Goal: Information Seeking & Learning: Learn about a topic

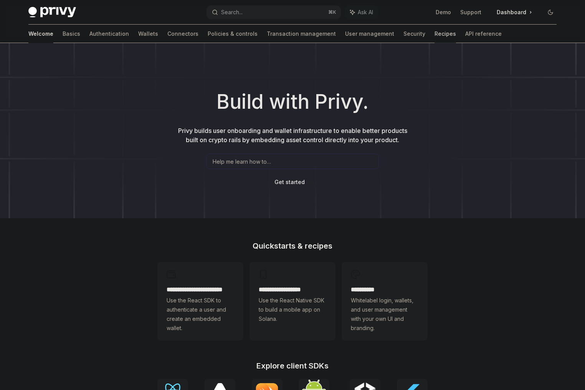
click at [435, 34] on link "Recipes" at bounding box center [446, 34] width 22 height 18
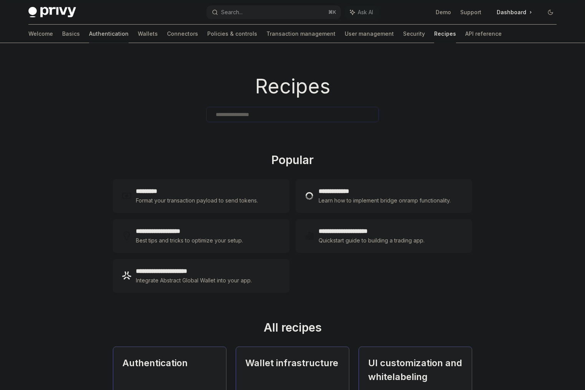
click at [89, 33] on link "Authentication" at bounding box center [109, 34] width 40 height 18
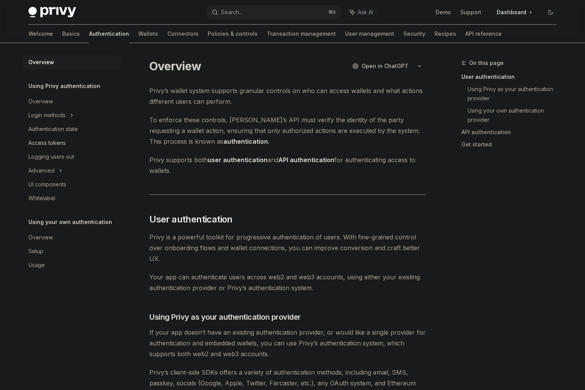
click at [66, 138] on link "Access tokens" at bounding box center [71, 143] width 98 height 14
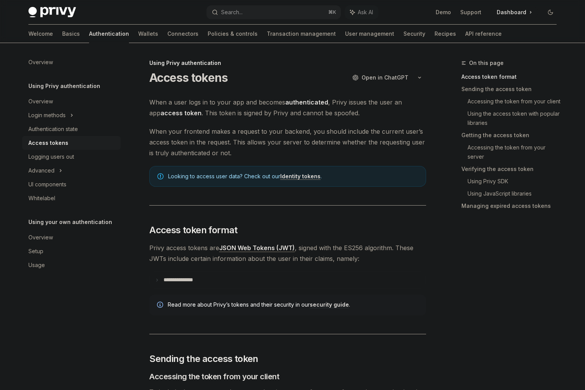
click at [204, 130] on span "When your frontend makes a request to your backend, you should include the curr…" at bounding box center [287, 142] width 277 height 32
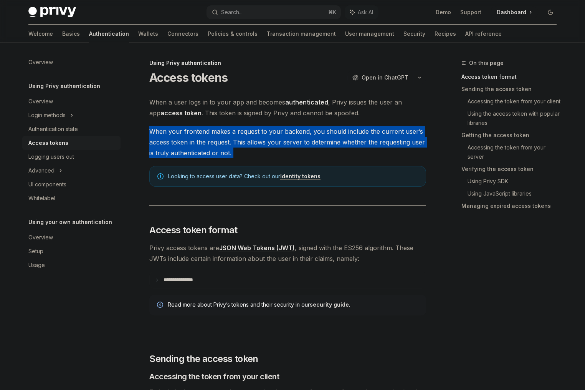
click at [204, 130] on span "When your frontend makes a request to your backend, you should include the curr…" at bounding box center [287, 142] width 277 height 32
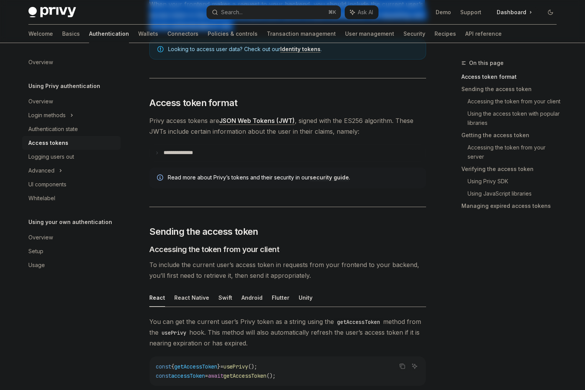
scroll to position [132, 0]
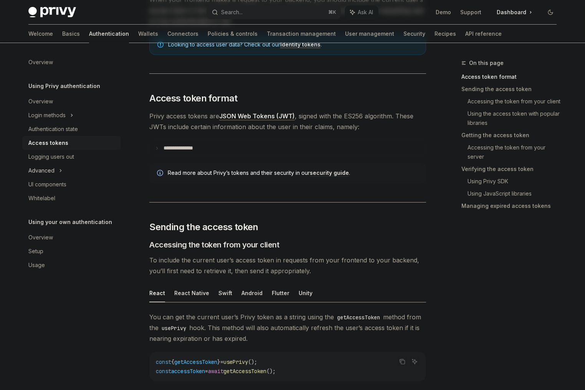
click at [61, 168] on icon at bounding box center [60, 170] width 3 height 9
click at [51, 181] on icon at bounding box center [49, 184] width 3 height 9
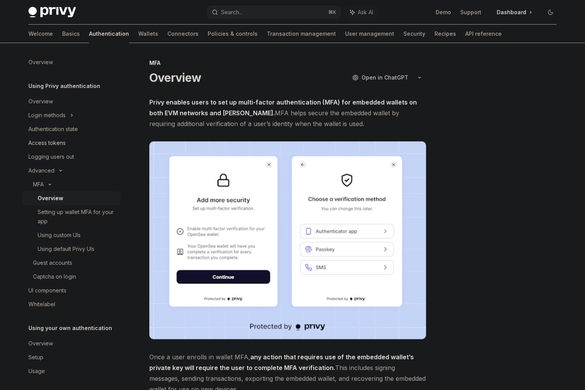
click at [62, 141] on div "Access tokens" at bounding box center [46, 142] width 37 height 9
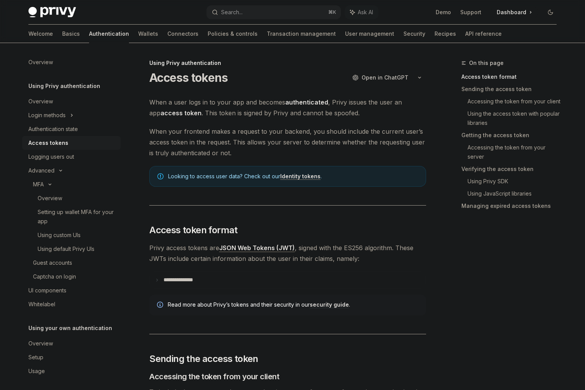
click at [294, 176] on link "Identity tokens" at bounding box center [300, 176] width 40 height 7
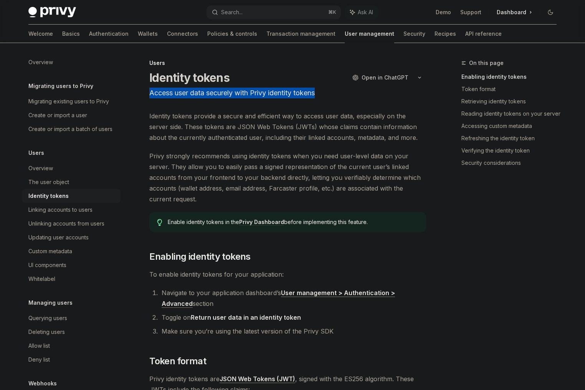
drag, startPoint x: 151, startPoint y: 90, endPoint x: 336, endPoint y: 98, distance: 185.3
click at [336, 98] on p "Access user data securely with Privy identity tokens" at bounding box center [287, 93] width 277 height 11
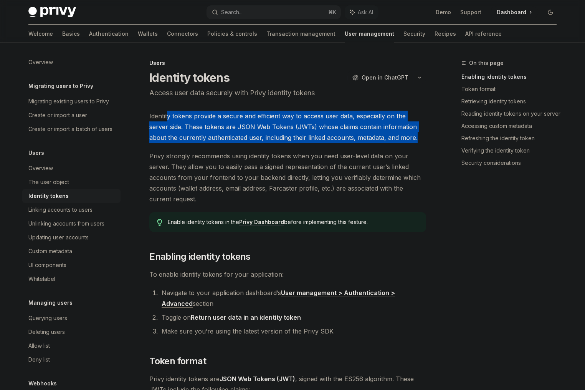
drag, startPoint x: 185, startPoint y: 114, endPoint x: 418, endPoint y: 135, distance: 233.4
click at [418, 135] on span "Identity tokens provide a secure and efficient way to access user data, especia…" at bounding box center [287, 127] width 277 height 32
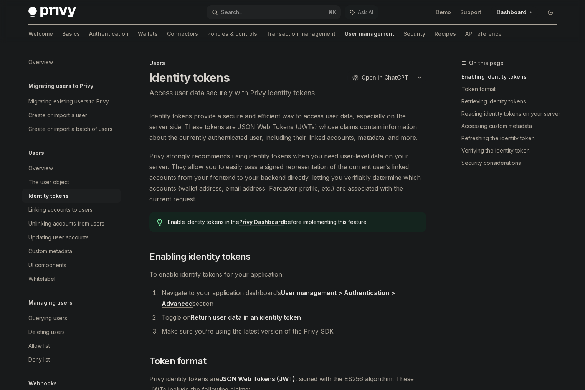
click at [222, 164] on span "Privy strongly recommends using identity tokens when you need user-level data o…" at bounding box center [287, 178] width 277 height 54
drag, startPoint x: 350, startPoint y: 157, endPoint x: 167, endPoint y: 166, distance: 183.1
click at [167, 166] on span "Privy strongly recommends using identity tokens when you need user-level data o…" at bounding box center [287, 178] width 277 height 54
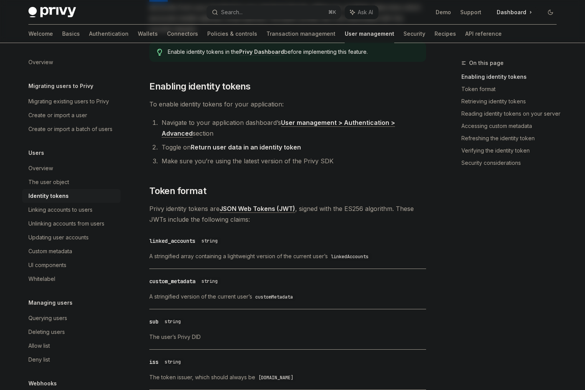
scroll to position [204, 0]
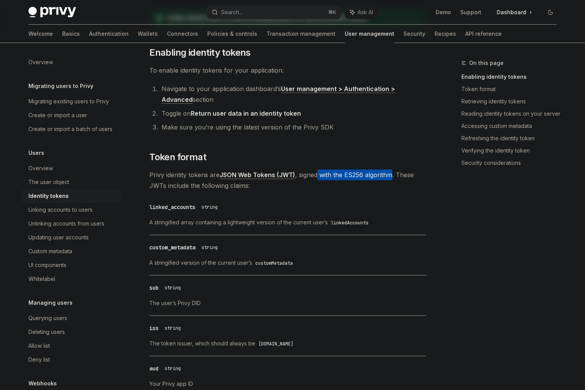
drag, startPoint x: 325, startPoint y: 174, endPoint x: 393, endPoint y: 172, distance: 68.4
click at [393, 172] on span "Privy identity tokens are JSON Web Tokens (JWT) , signed with the ES256 algorit…" at bounding box center [287, 180] width 277 height 22
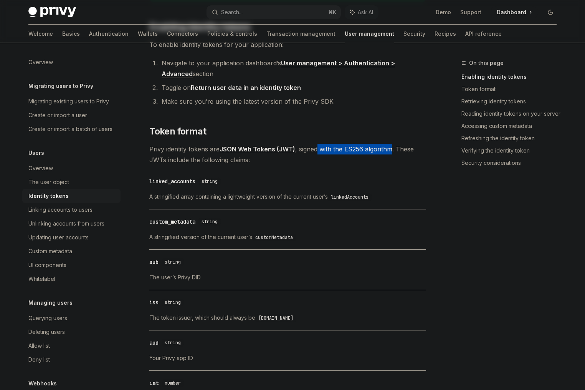
scroll to position [231, 0]
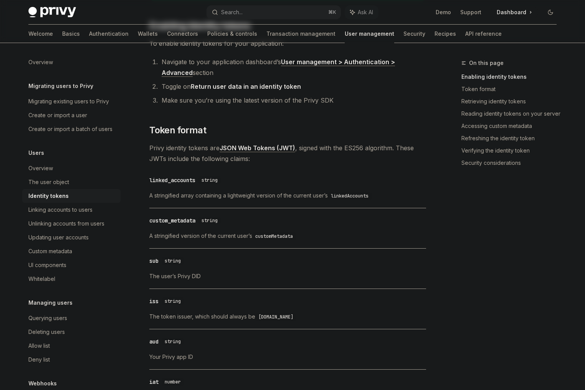
click at [240, 194] on span "A stringified array containing a lightweight version of the current user’s link…" at bounding box center [287, 195] width 277 height 9
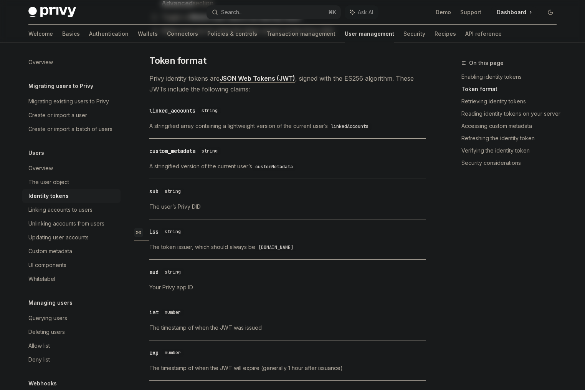
scroll to position [362, 0]
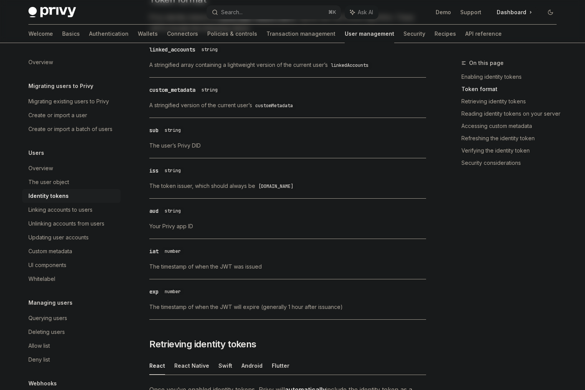
click at [196, 186] on span "The token issuer, which should always be [DOMAIN_NAME]" at bounding box center [287, 185] width 277 height 9
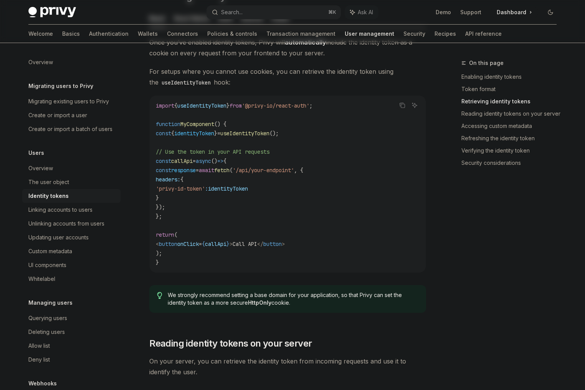
scroll to position [817, 0]
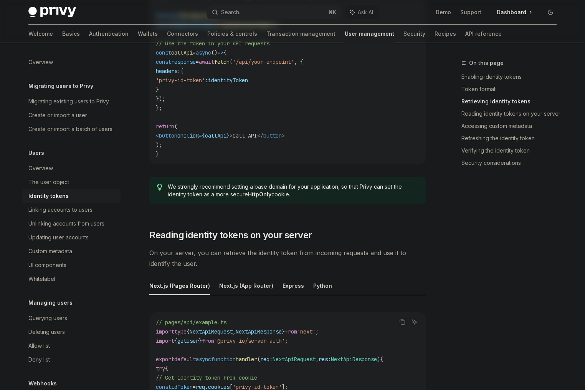
click at [380, 152] on code "import { useIdentityToken } from '@privy-io/react-auth' ; function MyComponent …" at bounding box center [288, 76] width 264 height 166
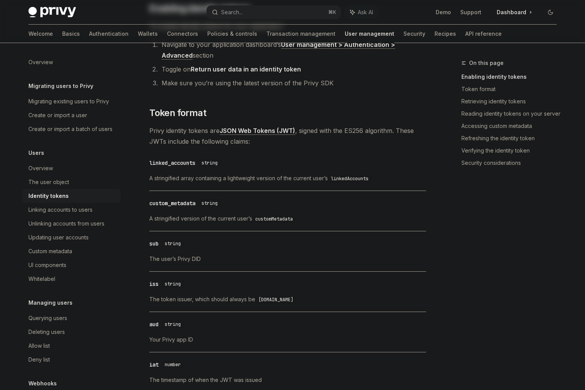
scroll to position [248, 0]
click at [52, 173] on div "Overview" at bounding box center [72, 168] width 88 height 9
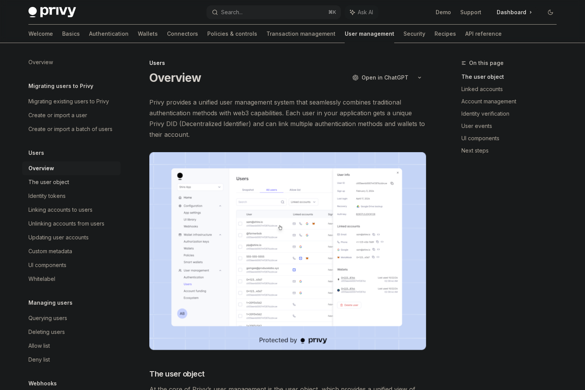
click at [58, 187] on div "The user object" at bounding box center [48, 181] width 41 height 9
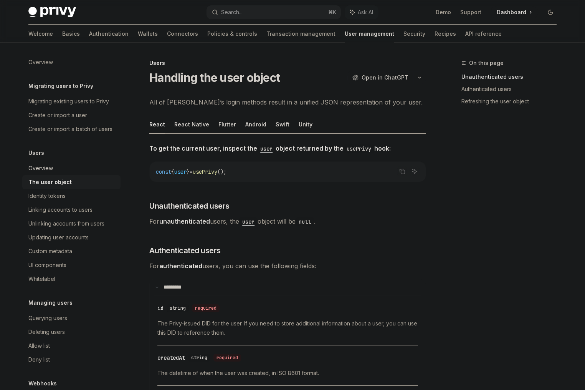
click at [48, 173] on div "Overview" at bounding box center [40, 168] width 25 height 9
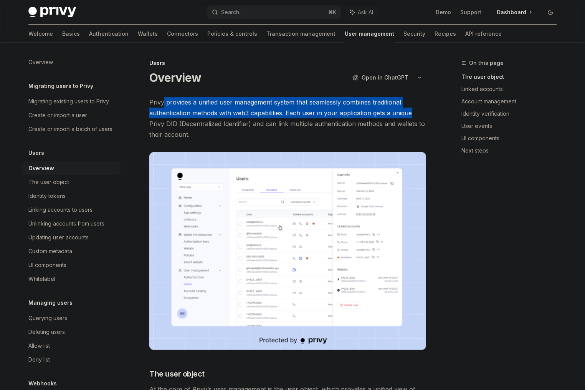
drag, startPoint x: 163, startPoint y: 100, endPoint x: 431, endPoint y: 115, distance: 268.2
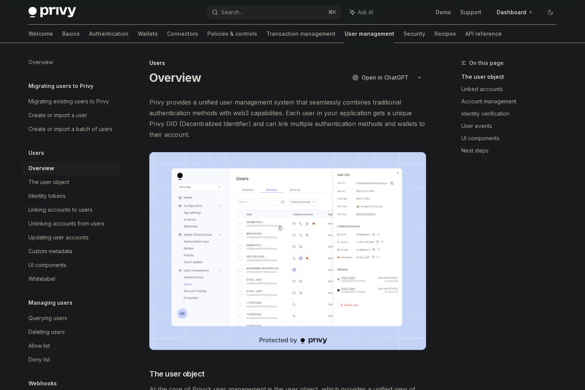
click at [174, 122] on span "Privy provides a unified user management system that seamlessly combines tradit…" at bounding box center [287, 118] width 277 height 43
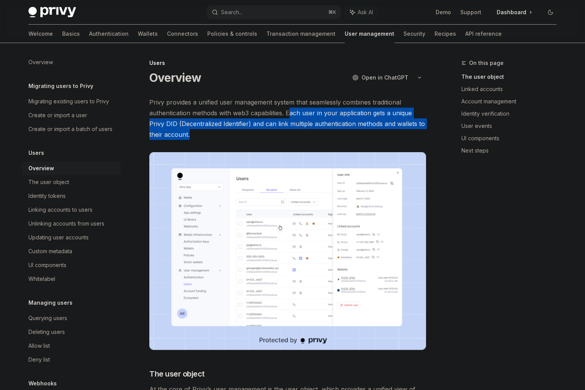
drag, startPoint x: 290, startPoint y: 111, endPoint x: 231, endPoint y: 131, distance: 62.9
click at [231, 131] on span "Privy provides a unified user management system that seamlessly combines tradit…" at bounding box center [287, 118] width 277 height 43
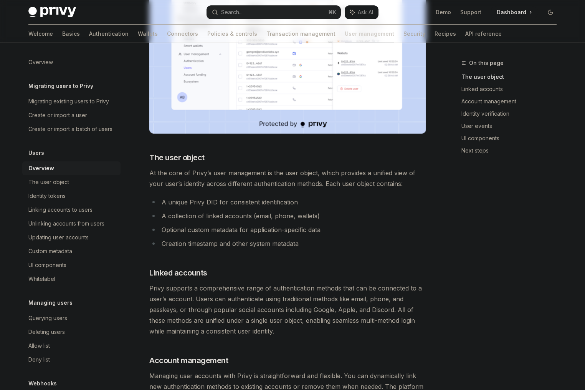
scroll to position [227, 0]
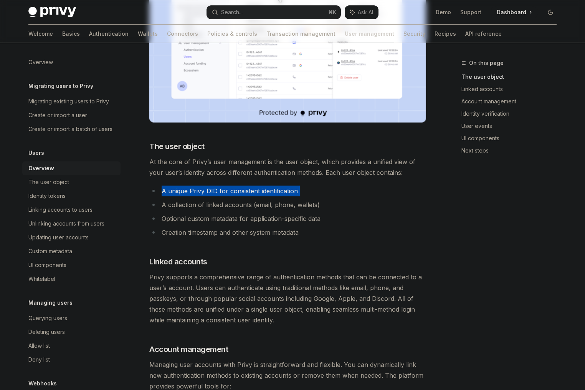
drag, startPoint x: 175, startPoint y: 192, endPoint x: 304, endPoint y: 199, distance: 129.3
click at [304, 199] on ul "A unique Privy DID for consistent identification A collection of linked account…" at bounding box center [287, 212] width 277 height 52
click at [205, 164] on span "At the core of Privy’s user management is the user object, which provides a uni…" at bounding box center [287, 167] width 277 height 22
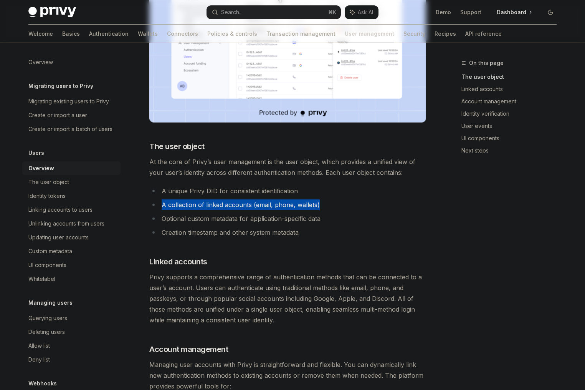
drag, startPoint x: 160, startPoint y: 204, endPoint x: 333, endPoint y: 209, distance: 173.7
click at [333, 209] on li "A collection of linked accounts (email, phone, wallets)" at bounding box center [287, 204] width 277 height 11
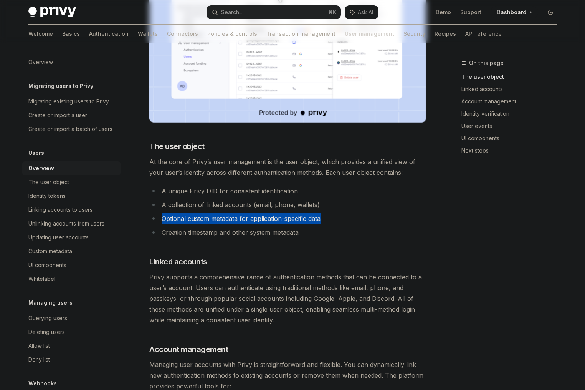
drag, startPoint x: 162, startPoint y: 218, endPoint x: 328, endPoint y: 213, distance: 166.4
click at [328, 213] on li "Optional custom metadata for application-specific data" at bounding box center [287, 218] width 277 height 11
click at [237, 232] on li "Creation timestamp and other system metadata" at bounding box center [287, 232] width 277 height 11
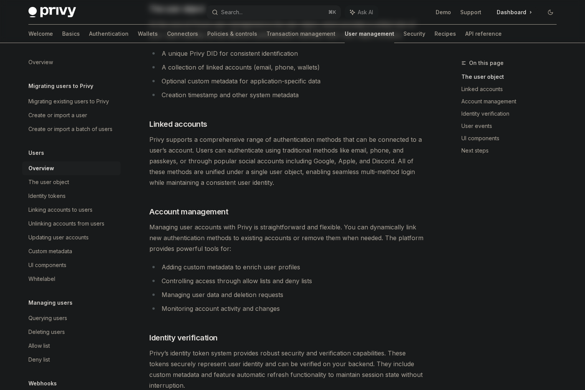
scroll to position [370, 0]
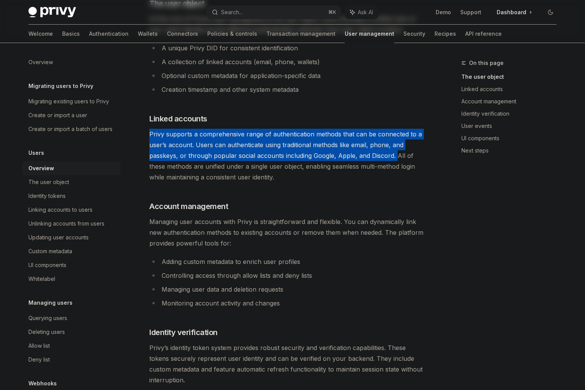
drag, startPoint x: 184, startPoint y: 149, endPoint x: 395, endPoint y: 155, distance: 210.6
click at [395, 155] on div "Users Overview OpenAI Open in ChatGPT OpenAI Open in ChatGPT Privy provides a u…" at bounding box center [216, 234] width 424 height 1093
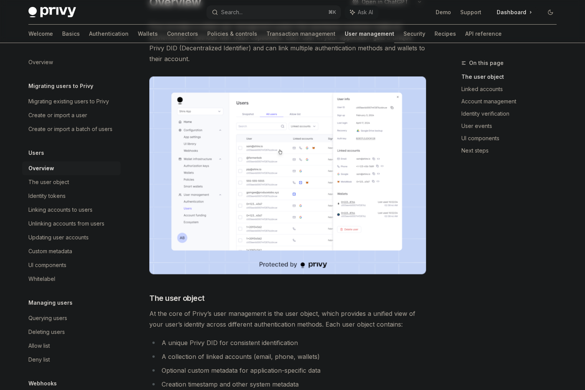
scroll to position [0, 0]
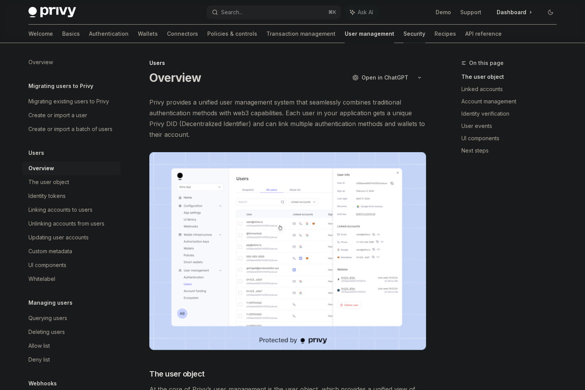
click at [404, 35] on link "Security" at bounding box center [415, 34] width 22 height 18
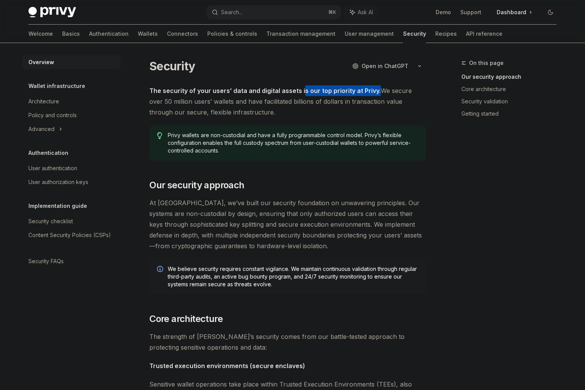
drag, startPoint x: 301, startPoint y: 90, endPoint x: 376, endPoint y: 94, distance: 75.4
click at [376, 94] on span "The security of your users’ data and digital assets is our top priority at Priv…" at bounding box center [287, 101] width 277 height 32
click at [279, 101] on span "The security of your users’ data and digital assets is our top priority at Priv…" at bounding box center [287, 101] width 277 height 32
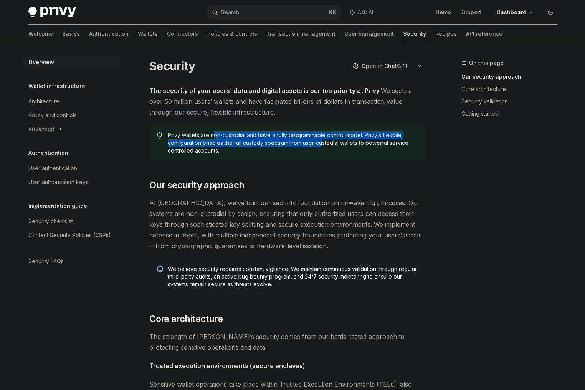
drag, startPoint x: 214, startPoint y: 134, endPoint x: 325, endPoint y: 139, distance: 110.8
click at [325, 139] on span "Privy wallets are non-custodial and have a fully programmable control model. Pr…" at bounding box center [293, 142] width 251 height 23
click at [258, 145] on span "Privy wallets are non-custodial and have a fully programmable control model. Pr…" at bounding box center [293, 142] width 251 height 23
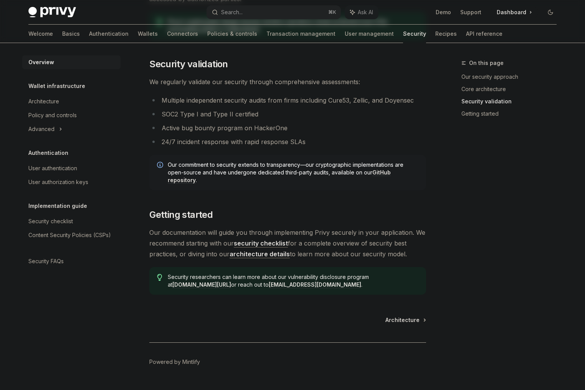
scroll to position [495, 0]
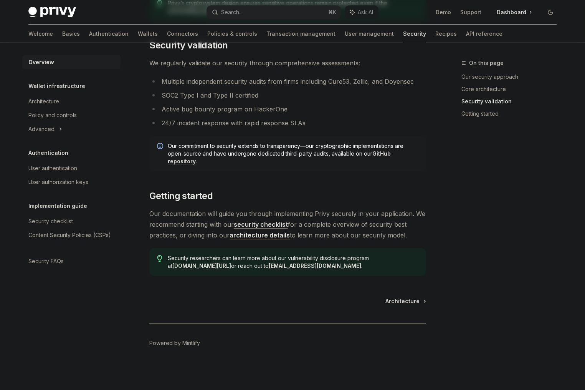
click at [254, 236] on link "architecture details" at bounding box center [260, 235] width 60 height 8
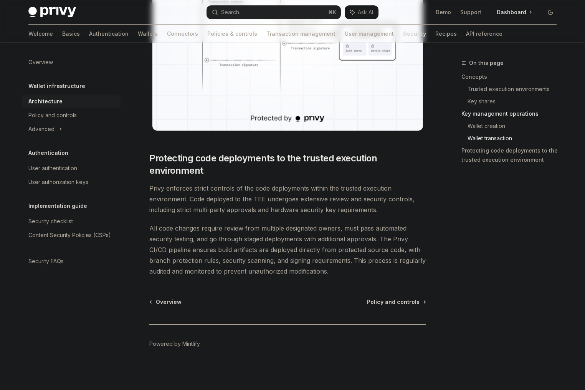
scroll to position [1545, 0]
click at [62, 126] on div "Advanced" at bounding box center [71, 129] width 98 height 14
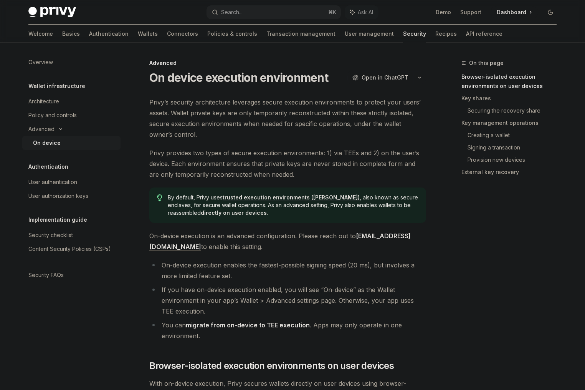
click at [257, 155] on span "Privy provides two types of secure execution environments: 1) via TEEs and 2) o…" at bounding box center [287, 164] width 277 height 32
click at [59, 16] on img at bounding box center [52, 12] width 48 height 11
type textarea "*"
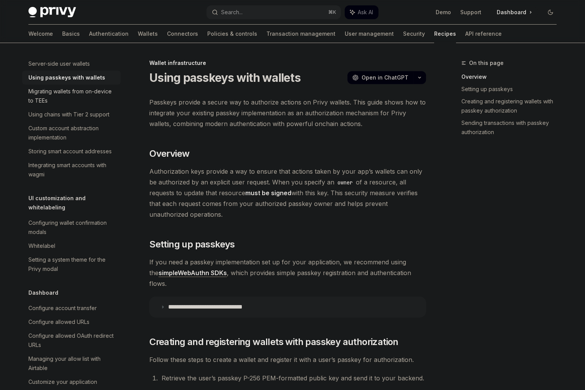
scroll to position [263, 0]
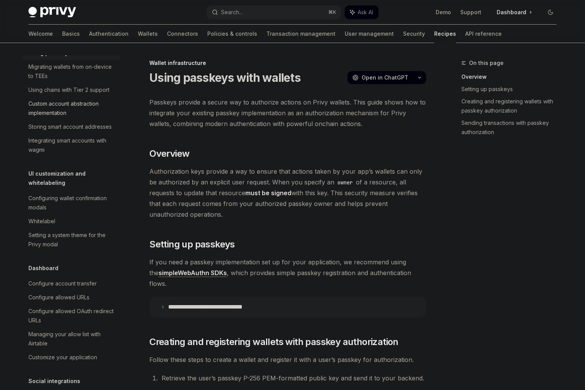
click at [75, 118] on div "Custom account abstraction implementation" at bounding box center [72, 108] width 88 height 18
type textarea "*"
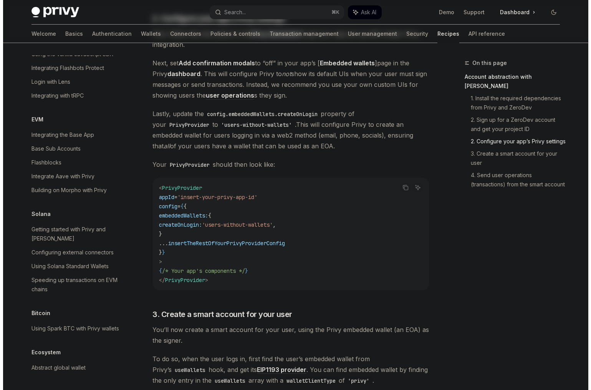
scroll to position [1055, 0]
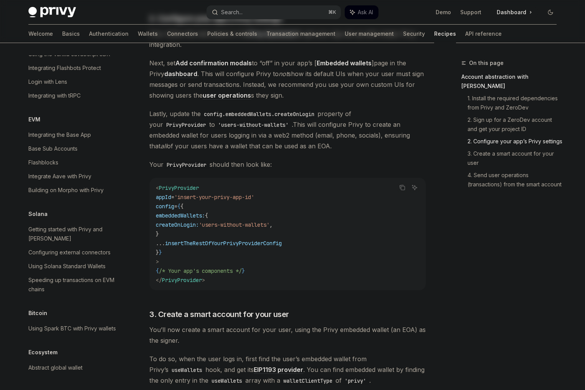
click at [286, 10] on button "Search... ⌘ K" at bounding box center [274, 12] width 134 height 14
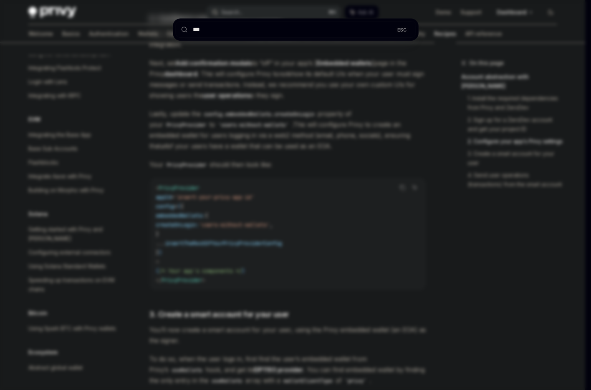
type input "****"
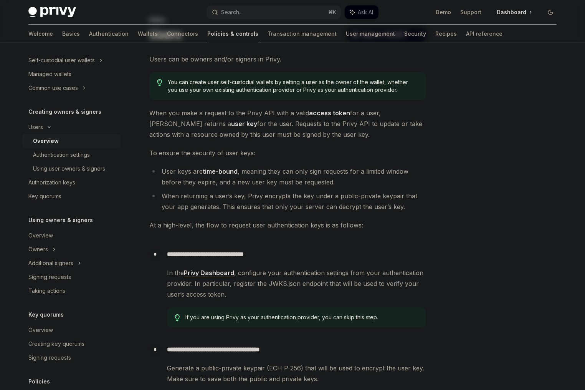
scroll to position [92, 0]
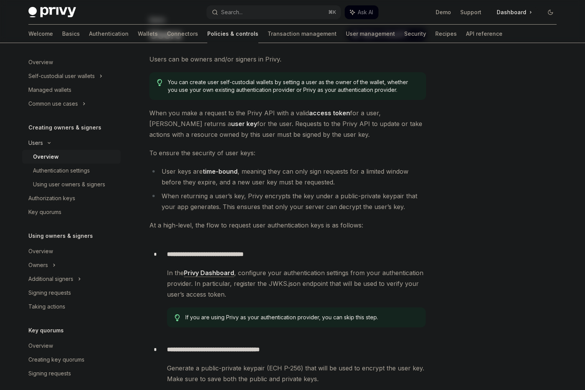
click at [38, 145] on div "Users" at bounding box center [35, 142] width 15 height 9
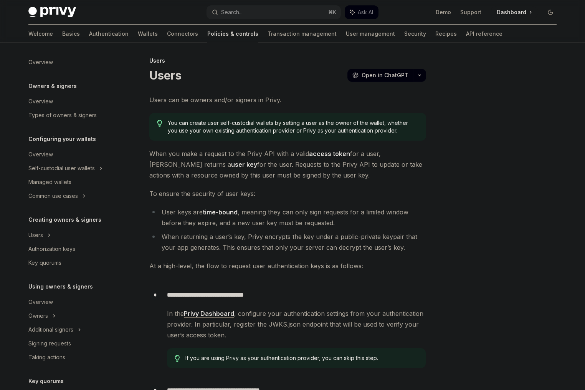
scroll to position [0, 0]
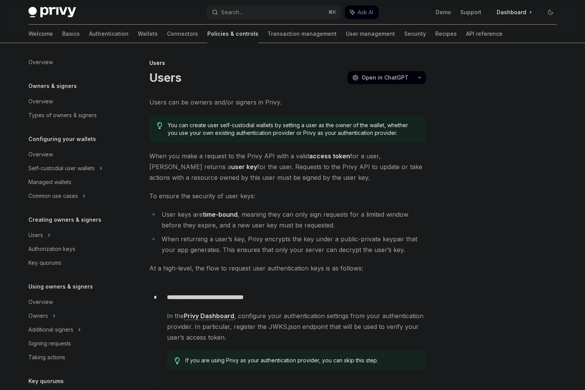
click at [50, 13] on img at bounding box center [52, 12] width 48 height 11
type textarea "*"
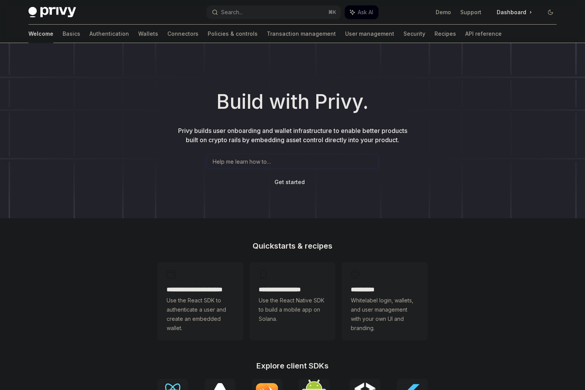
click at [256, 163] on span "Help me learn how to…" at bounding box center [242, 162] width 58 height 8
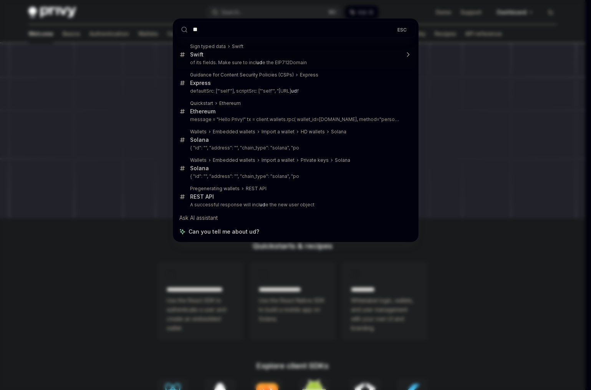
type input "*"
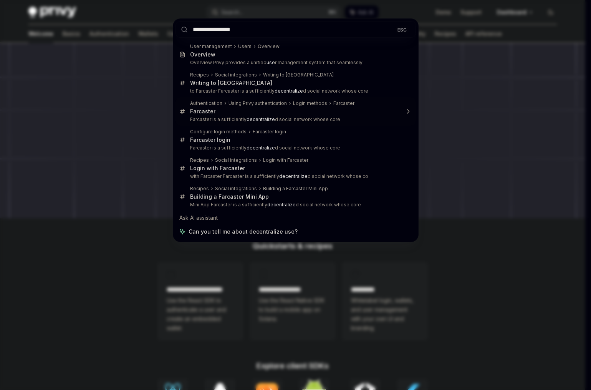
type input "**********"
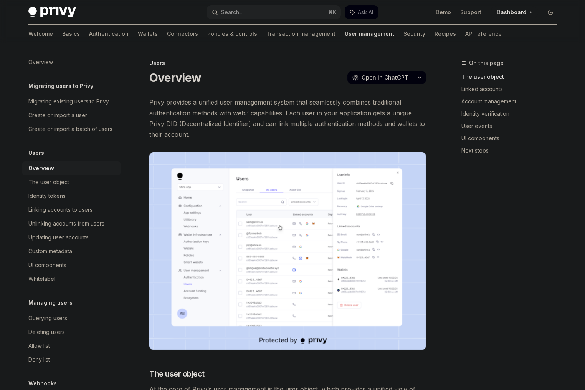
click at [281, 116] on span "Privy provides a unified user management system that seamlessly combines tradit…" at bounding box center [287, 118] width 277 height 43
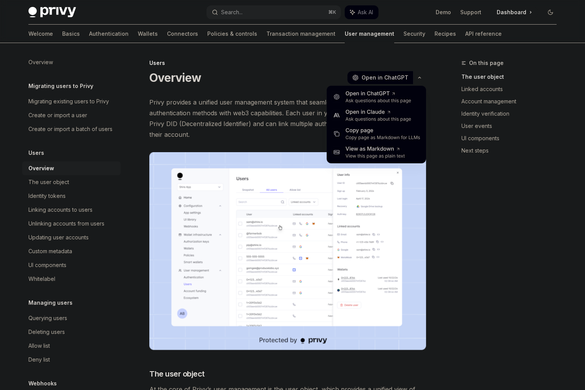
click at [423, 81] on button "button" at bounding box center [419, 77] width 13 height 13
click at [397, 151] on icon at bounding box center [398, 149] width 5 height 5
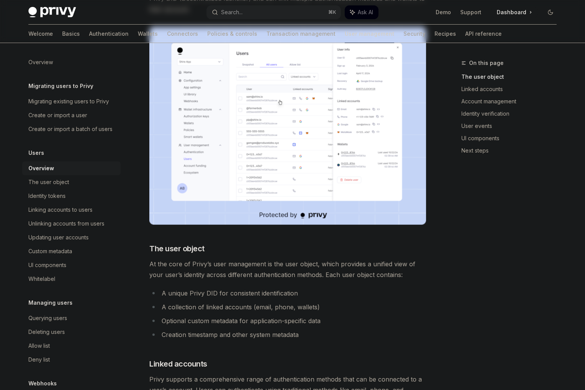
scroll to position [27, 0]
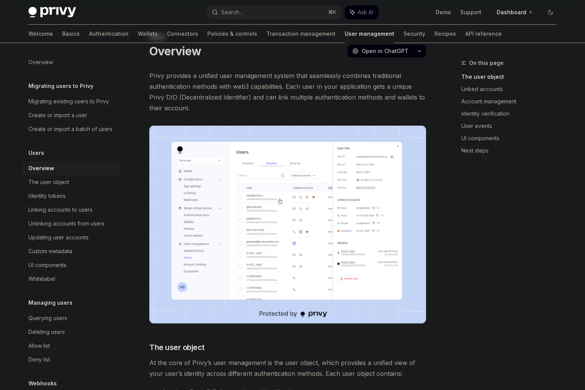
click at [338, 168] on img at bounding box center [287, 225] width 277 height 198
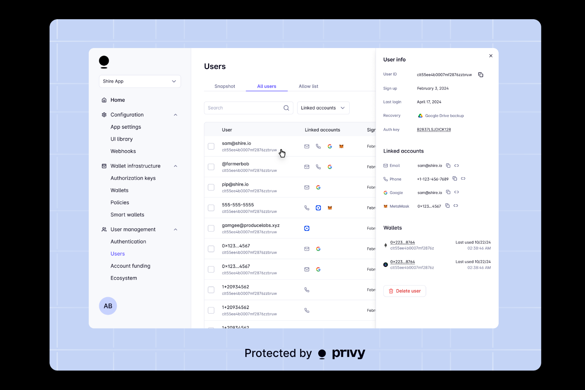
click at [552, 124] on div at bounding box center [292, 195] width 585 height 390
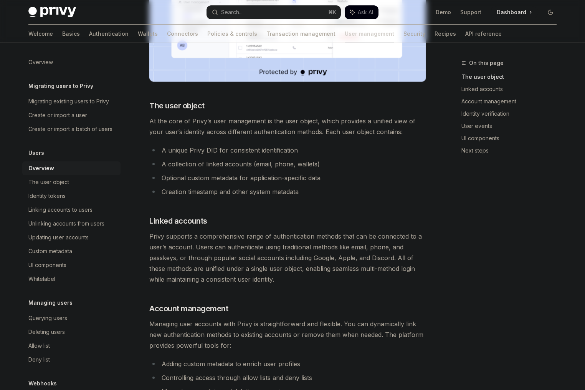
scroll to position [265, 0]
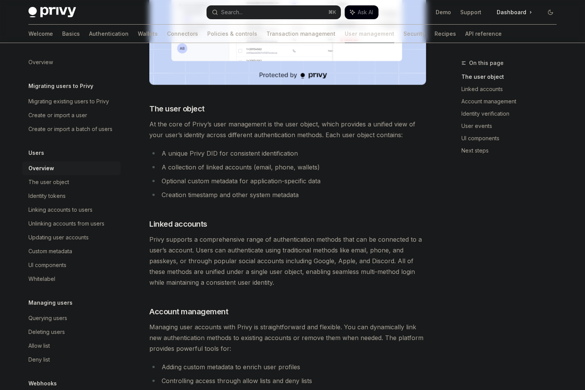
click at [244, 151] on li "A unique Privy DID for consistent identification" at bounding box center [287, 153] width 277 height 11
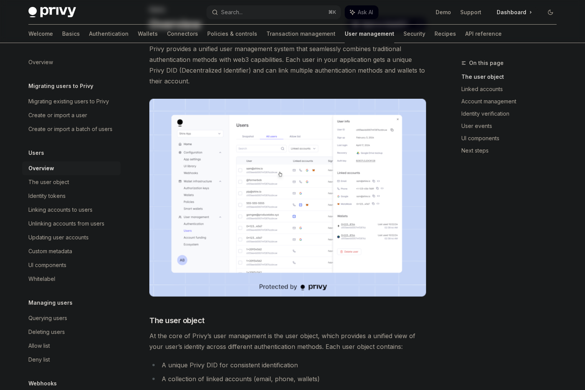
scroll to position [0, 0]
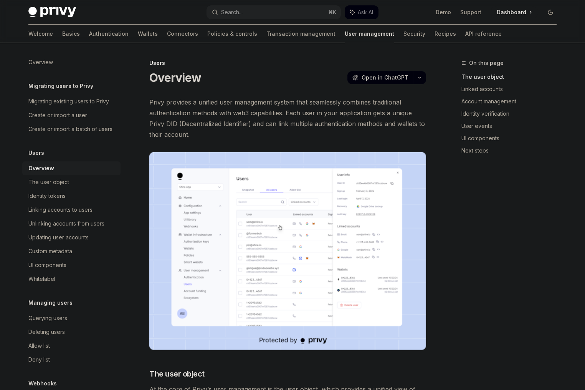
drag, startPoint x: 181, startPoint y: 123, endPoint x: 249, endPoint y: 123, distance: 68.4
click at [249, 123] on span "Privy provides a unified user management system that seamlessly combines tradit…" at bounding box center [287, 118] width 277 height 43
copy span "Decentralized Identifier"
click at [408, 33] on div "Welcome Basics Authentication Wallets Connectors Policies & controls Transactio…" at bounding box center [265, 34] width 474 height 18
click at [435, 32] on link "Recipes" at bounding box center [446, 34] width 22 height 18
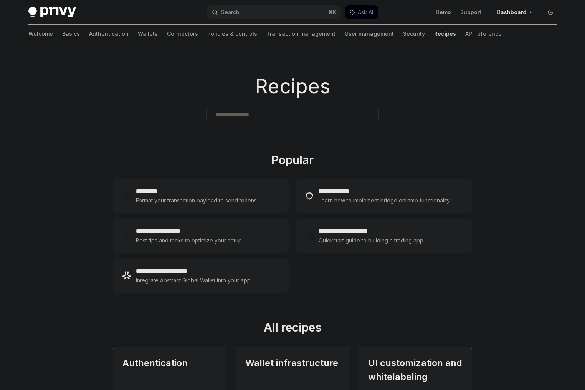
click at [226, 196] on div "Format your transaction payload to send tokens." at bounding box center [197, 200] width 123 height 9
type textarea "*"
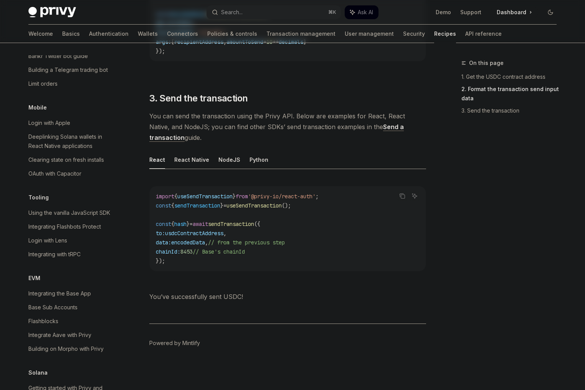
scroll to position [852, 0]
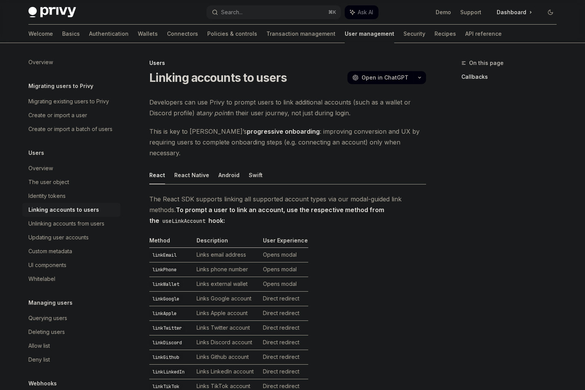
click at [298, 104] on span "Developers can use Privy to prompt users to link additional accounts (such as a…" at bounding box center [287, 108] width 277 height 22
